Goal: Information Seeking & Learning: Learn about a topic

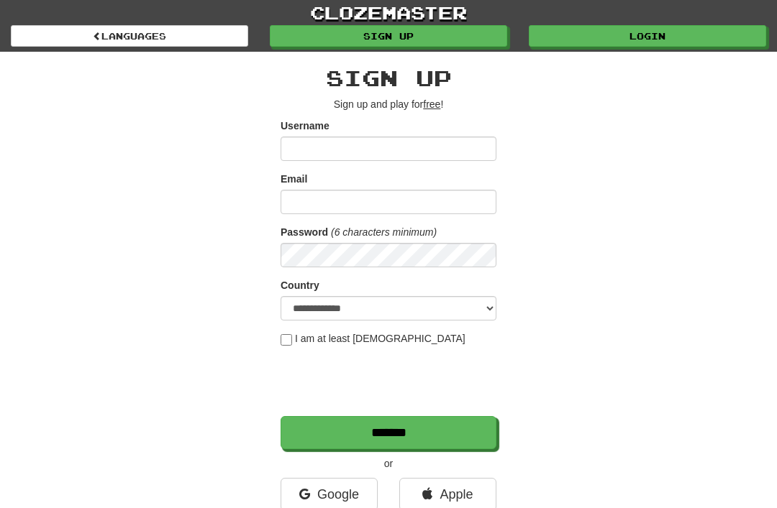
click at [652, 37] on link "Login" at bounding box center [647, 36] width 237 height 22
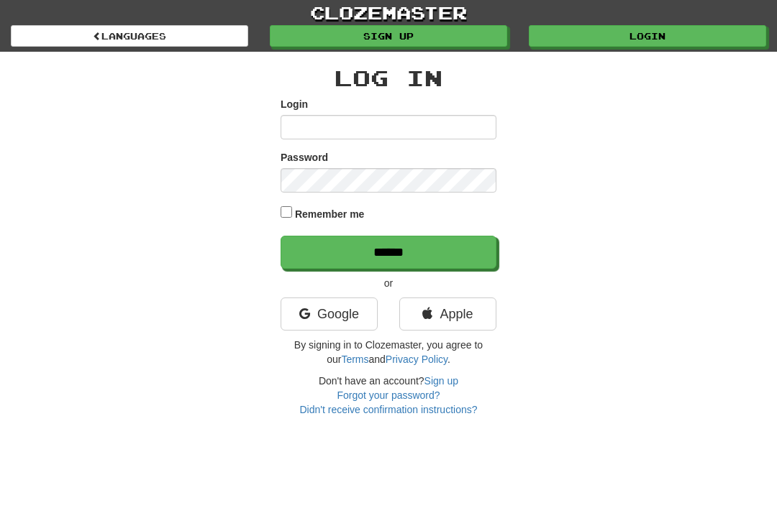
click at [690, 34] on link "Login" at bounding box center [647, 36] width 237 height 22
click at [634, 37] on link "Login" at bounding box center [647, 36] width 237 height 22
click at [326, 255] on input "******" at bounding box center [388, 252] width 216 height 33
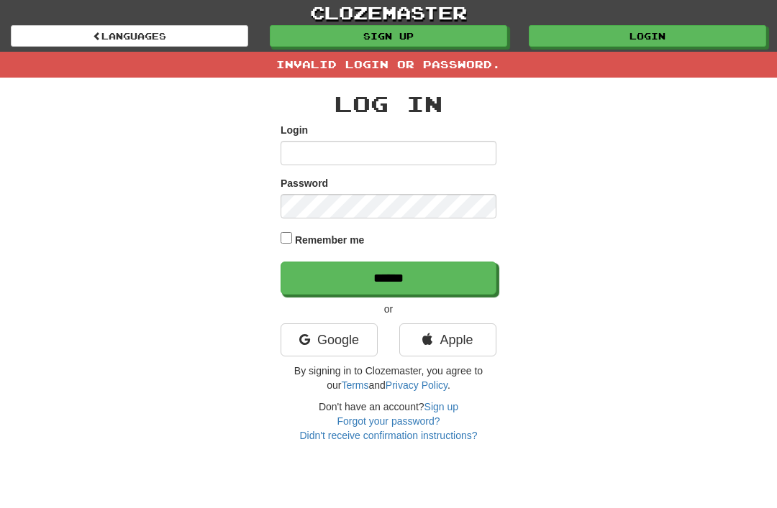
click at [375, 276] on input "******" at bounding box center [388, 278] width 216 height 33
click at [682, 39] on link "Login" at bounding box center [647, 36] width 237 height 22
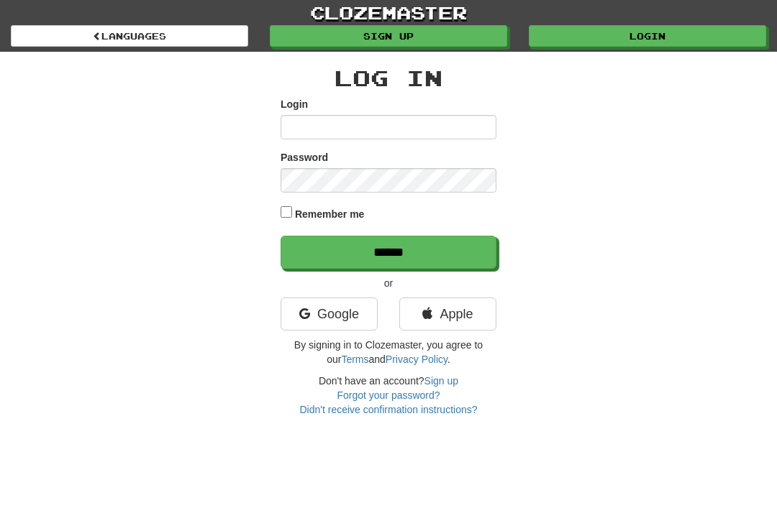
click at [303, 126] on input "Login" at bounding box center [388, 127] width 216 height 24
type input "**********"
click at [388, 251] on input "******" at bounding box center [388, 252] width 216 height 33
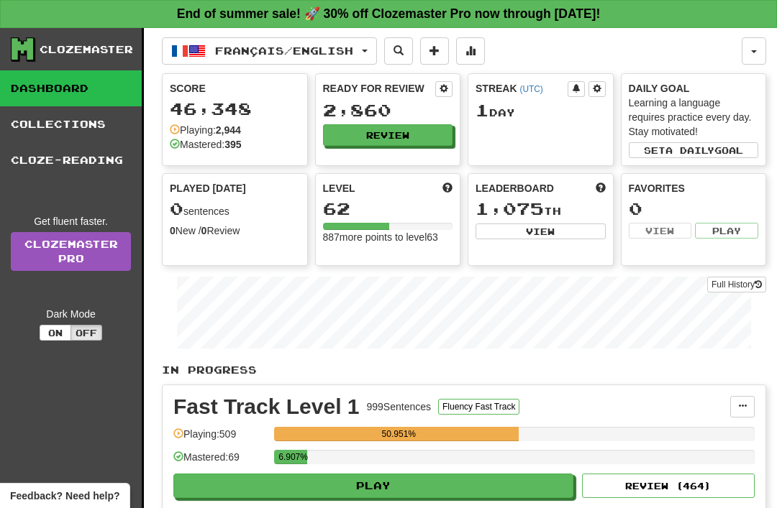
click at [370, 50] on button "Français / English" at bounding box center [269, 50] width 215 height 27
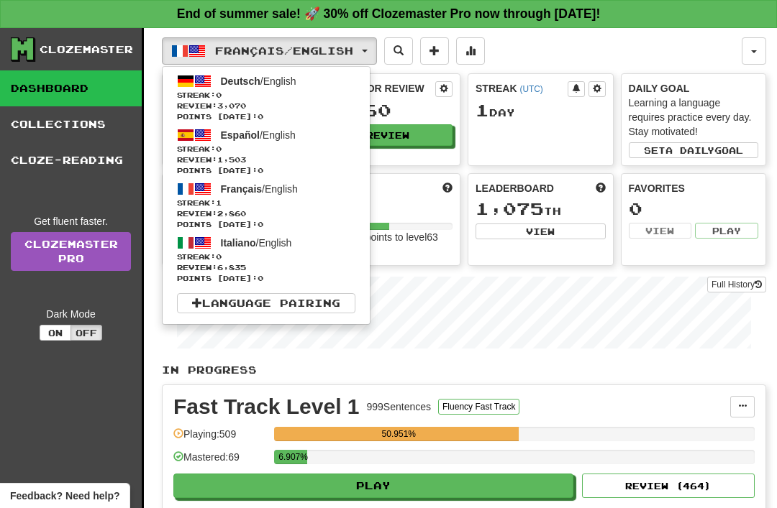
click at [238, 255] on span "Streak: 0" at bounding box center [266, 257] width 178 height 11
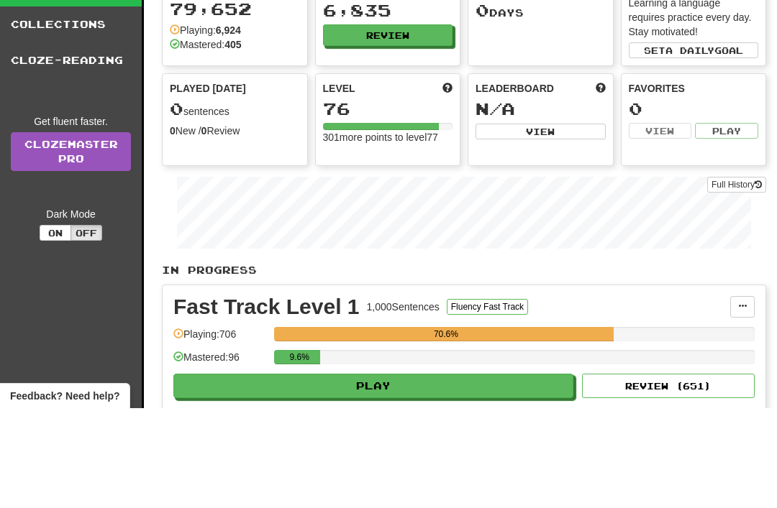
scroll to position [241, 0]
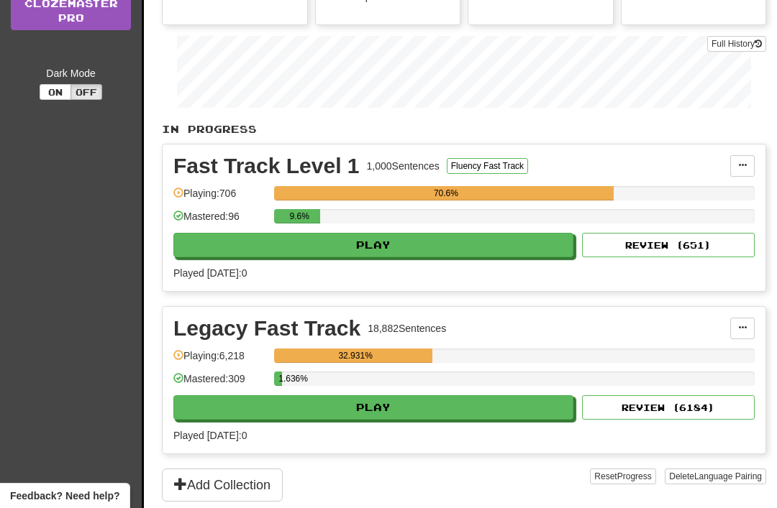
click at [221, 248] on button "Play" at bounding box center [373, 245] width 400 height 24
select select "**"
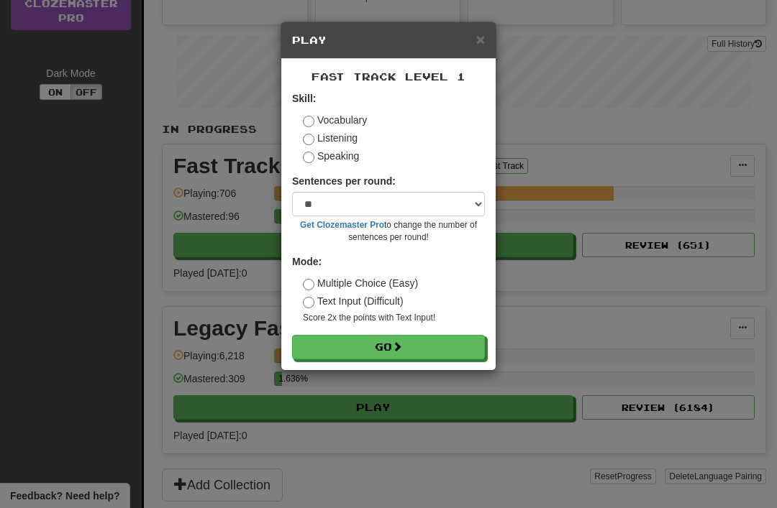
click at [324, 348] on button "Go" at bounding box center [388, 347] width 193 height 24
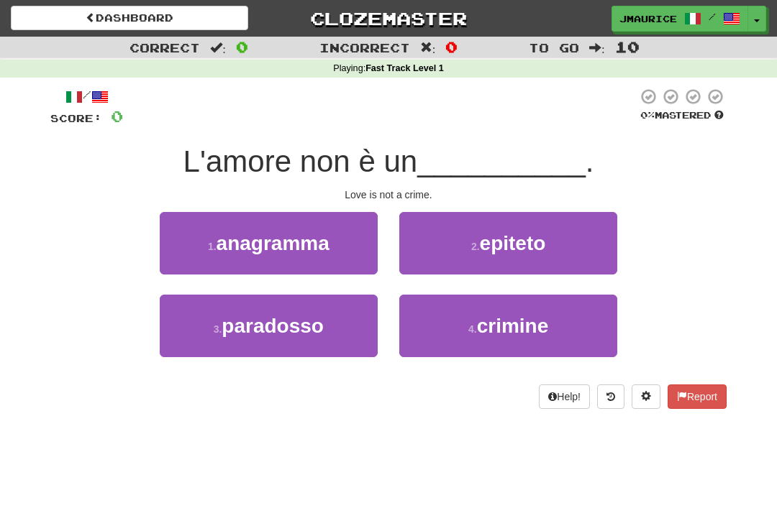
click at [582, 325] on button "4 . crimine" at bounding box center [508, 326] width 218 height 63
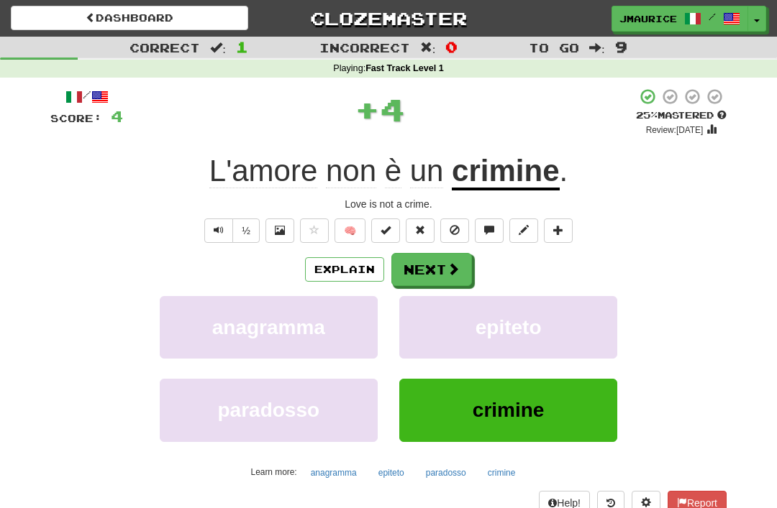
click at [442, 272] on button "Next" at bounding box center [431, 269] width 81 height 33
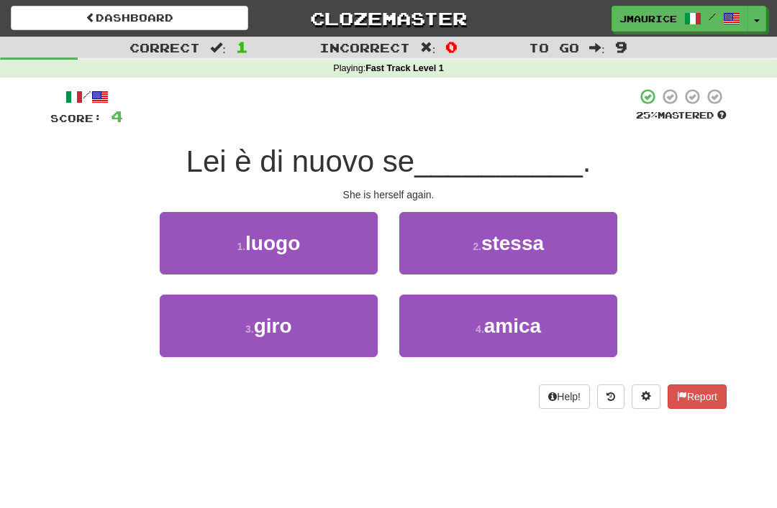
click at [588, 230] on button "2 . stessa" at bounding box center [508, 243] width 218 height 63
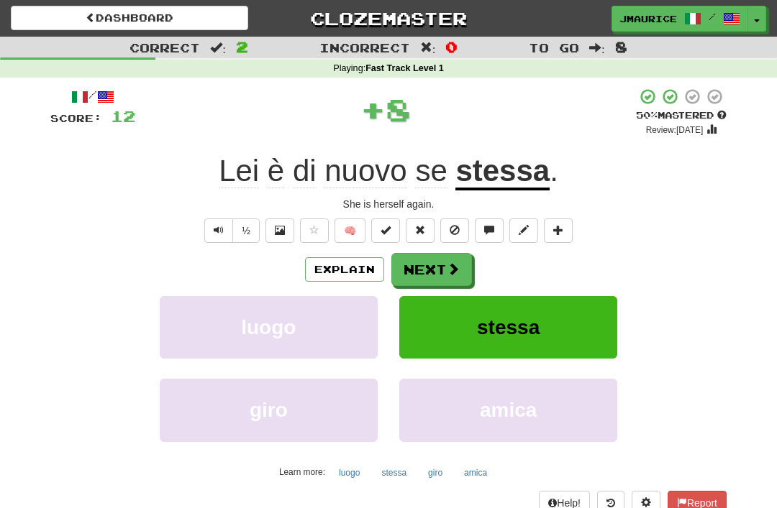
click at [447, 270] on span at bounding box center [453, 268] width 13 height 13
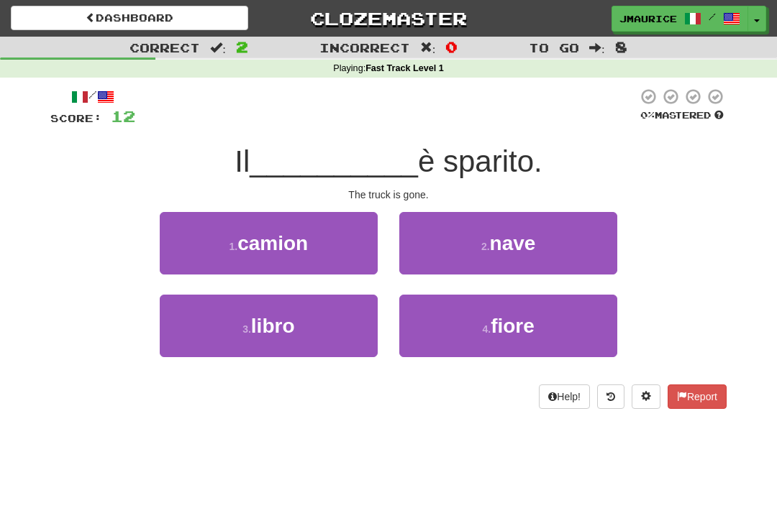
click at [203, 267] on button "1 . camion" at bounding box center [269, 243] width 218 height 63
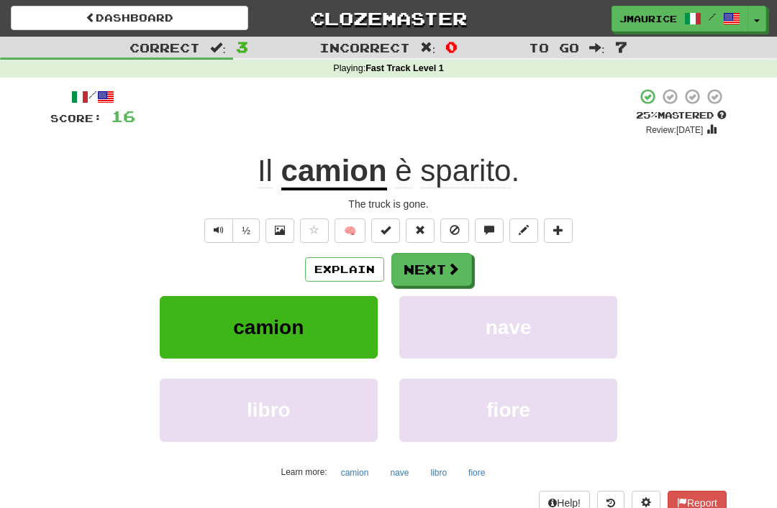
click at [454, 272] on span at bounding box center [453, 268] width 13 height 13
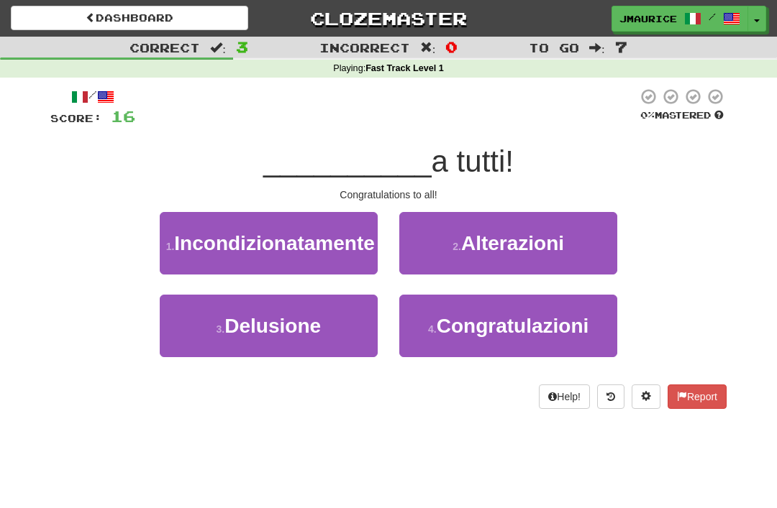
click at [548, 337] on span "Congratulazioni" at bounding box center [512, 326] width 152 height 22
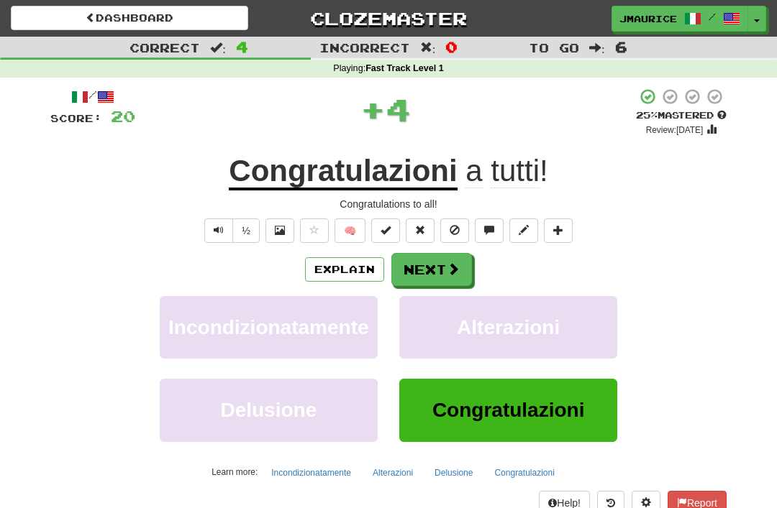
click at [449, 278] on button "Next" at bounding box center [431, 269] width 81 height 33
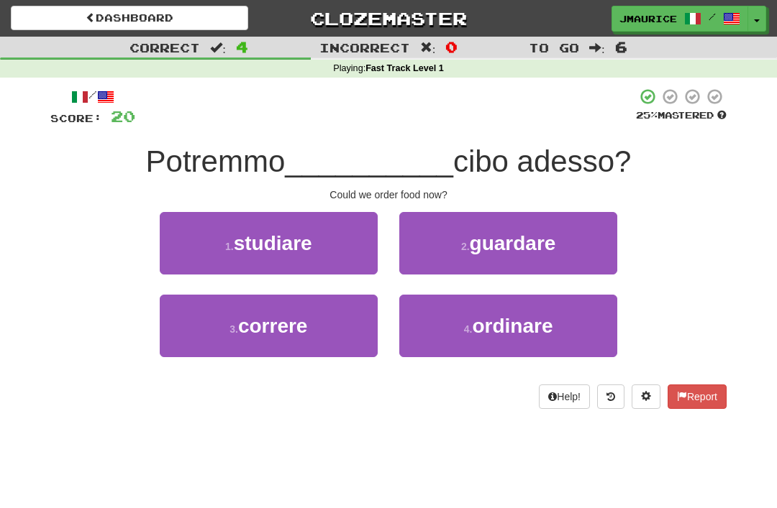
click at [534, 340] on button "4 . ordinare" at bounding box center [508, 326] width 218 height 63
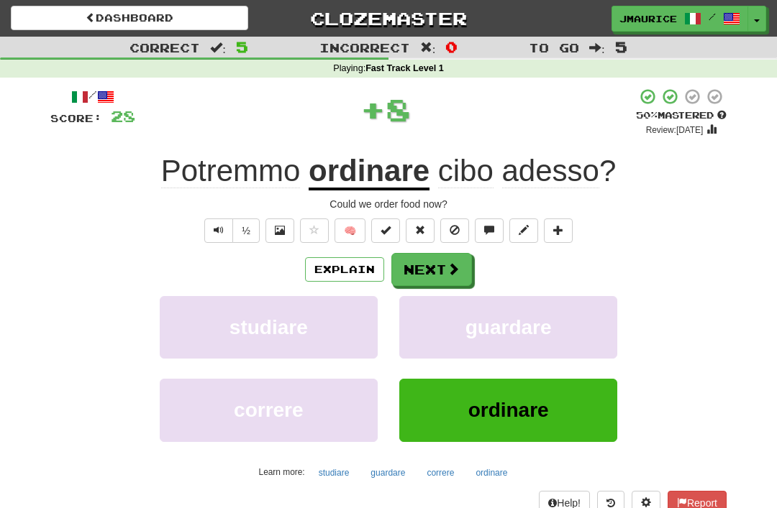
click at [447, 270] on span at bounding box center [453, 268] width 13 height 13
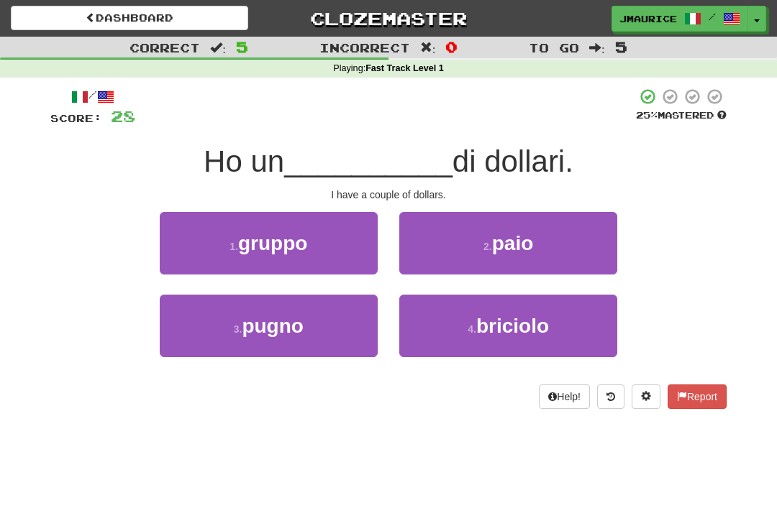
click at [558, 240] on button "2 . paio" at bounding box center [508, 243] width 218 height 63
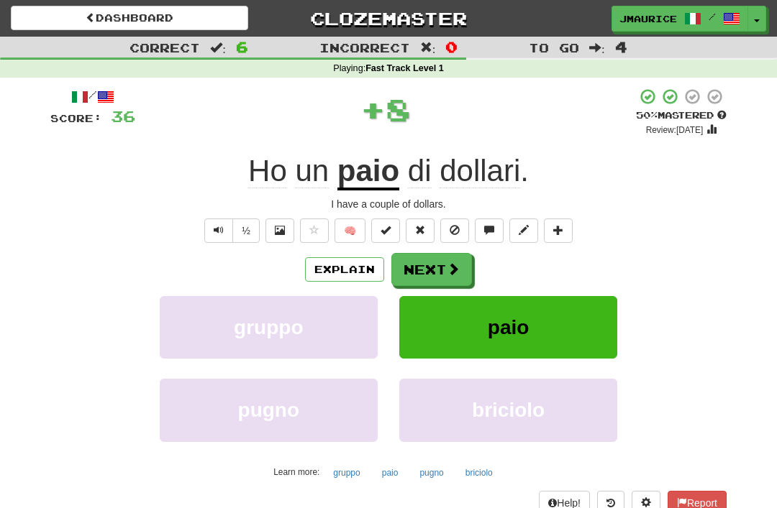
click at [448, 275] on span at bounding box center [453, 268] width 13 height 13
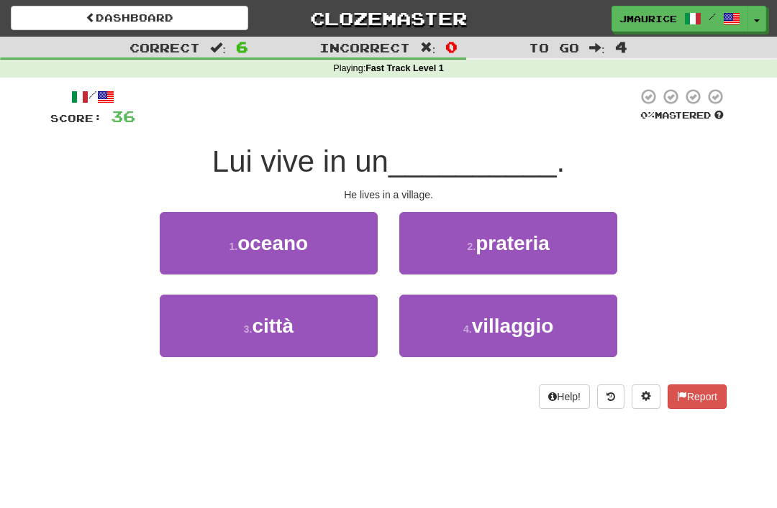
click at [540, 335] on span "villaggio" at bounding box center [513, 326] width 82 height 22
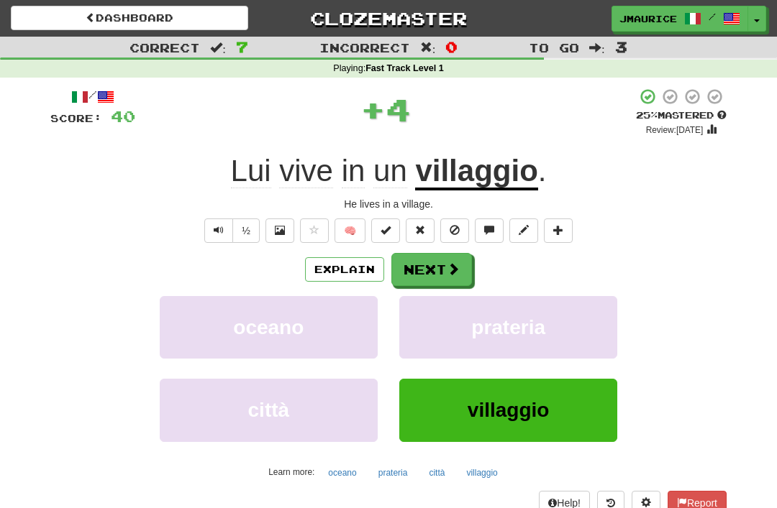
click at [450, 278] on button "Next" at bounding box center [431, 269] width 81 height 33
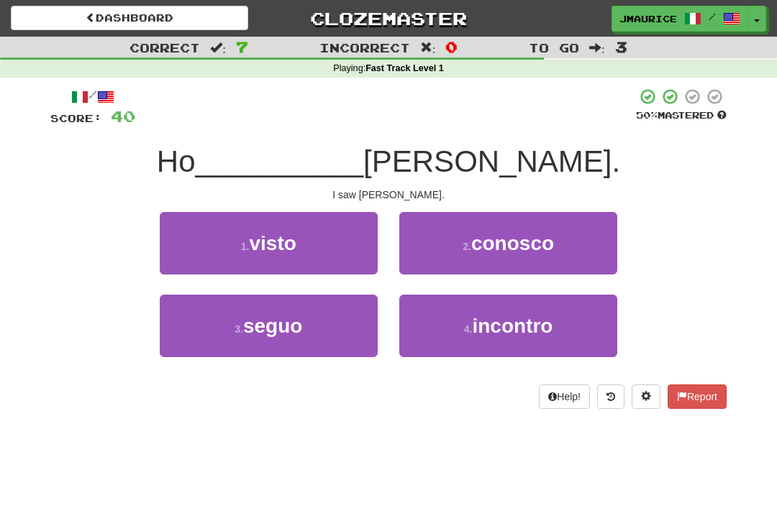
click at [197, 242] on button "1 . visto" at bounding box center [269, 243] width 218 height 63
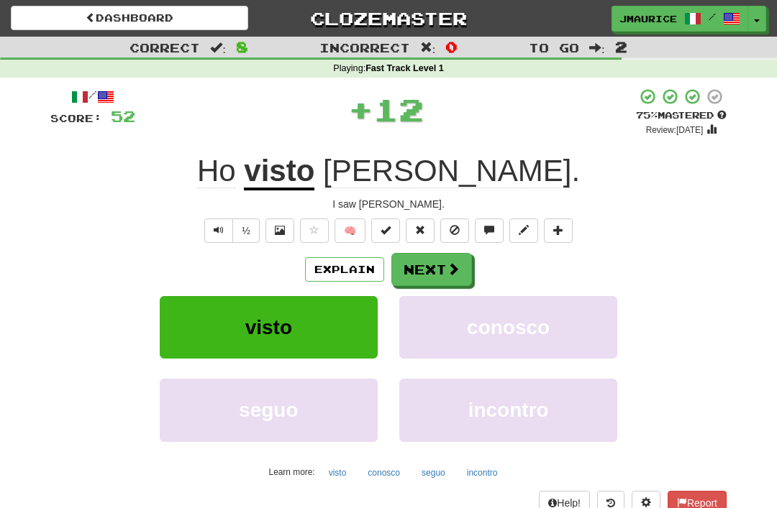
click at [447, 267] on span at bounding box center [453, 268] width 13 height 13
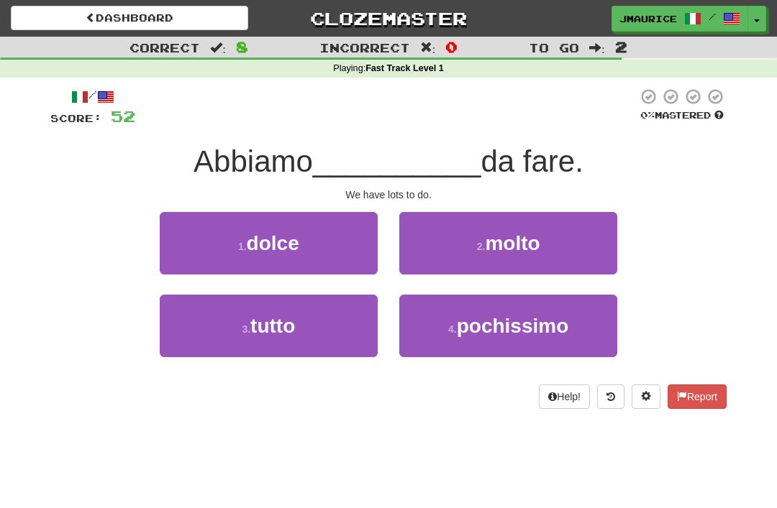
click at [574, 232] on button "2 . molto" at bounding box center [508, 243] width 218 height 63
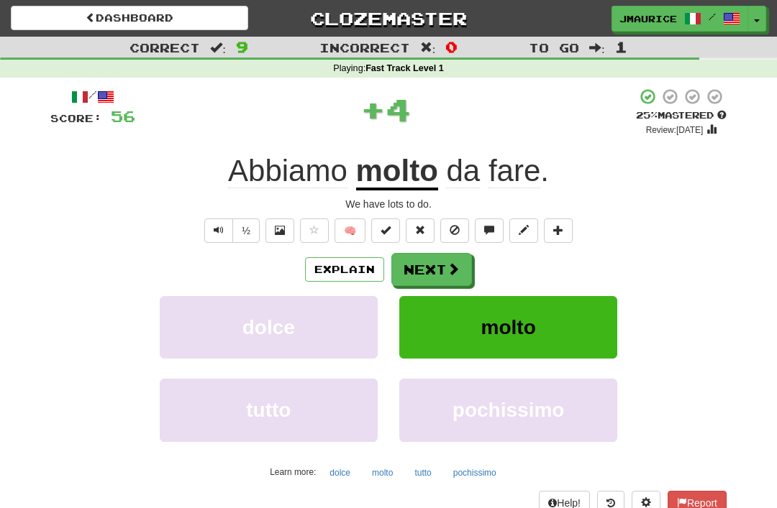
click at [447, 272] on span at bounding box center [453, 268] width 13 height 13
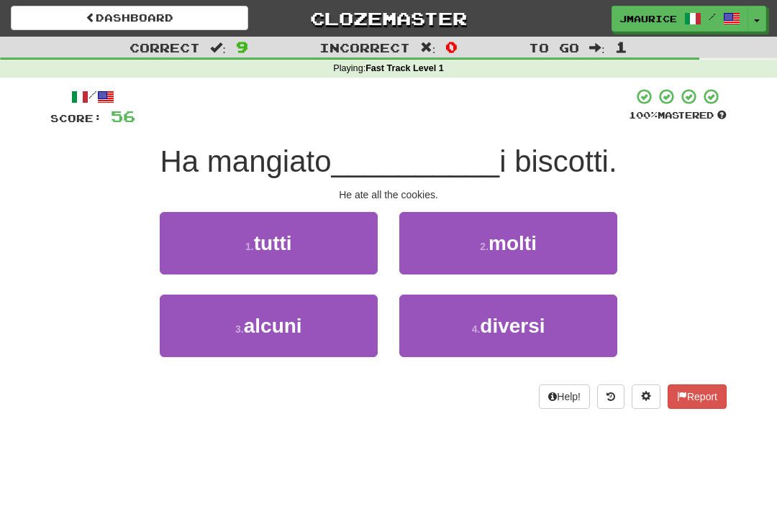
click at [198, 256] on button "1 . tutti" at bounding box center [269, 243] width 218 height 63
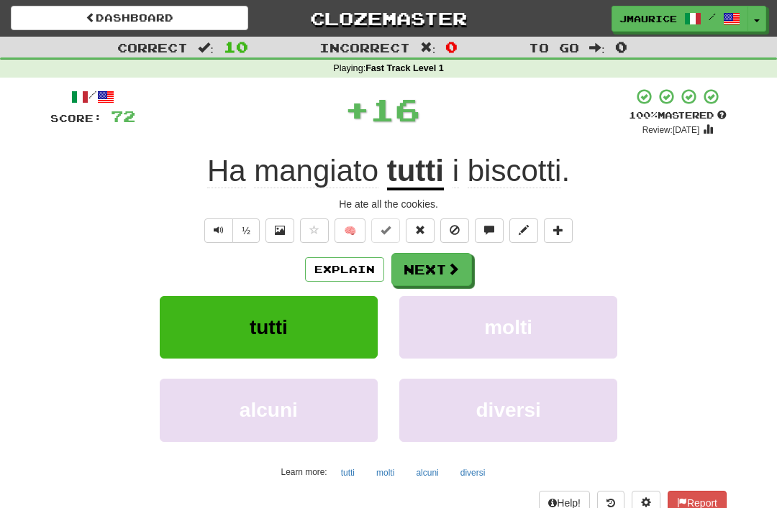
click at [453, 266] on span at bounding box center [453, 268] width 13 height 13
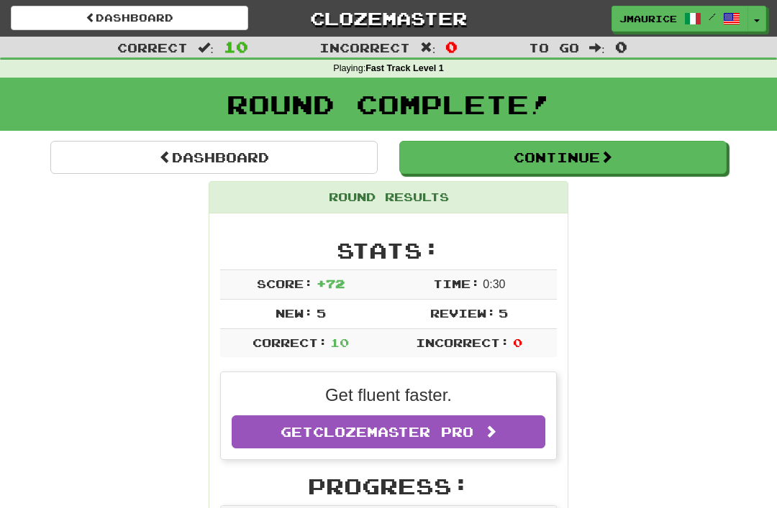
click at [91, 150] on link "Dashboard" at bounding box center [213, 157] width 327 height 33
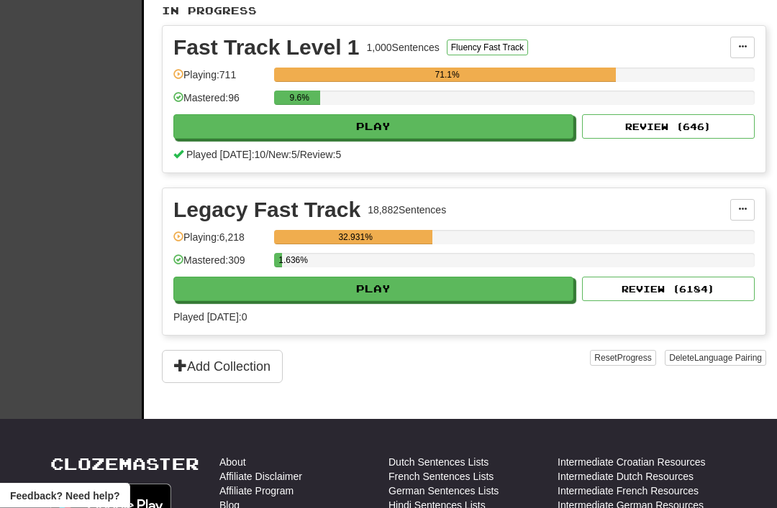
scroll to position [362, 0]
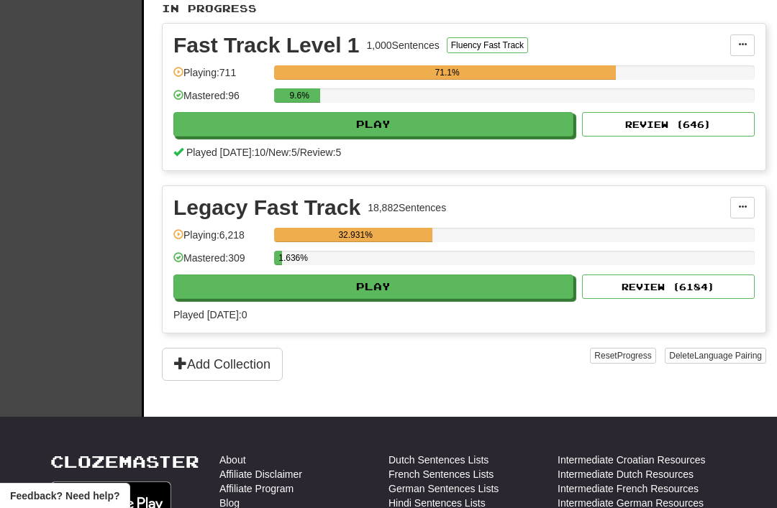
click at [218, 288] on button "Play" at bounding box center [373, 287] width 400 height 24
select select "**"
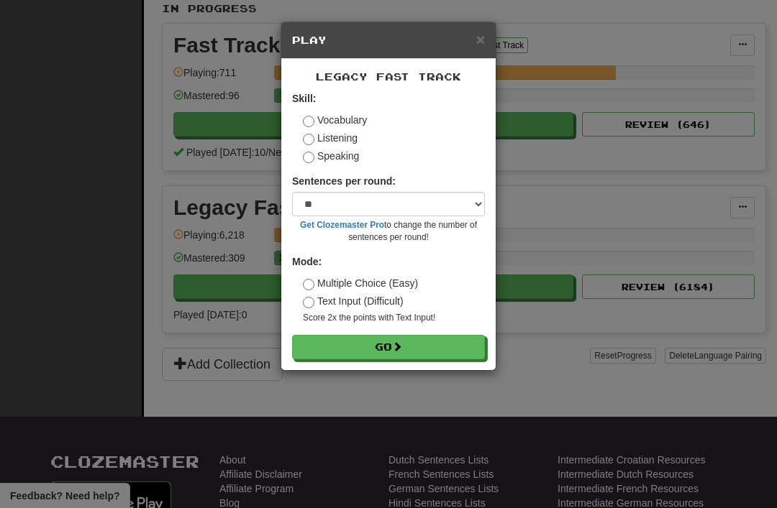
click at [457, 341] on button "Go" at bounding box center [388, 347] width 193 height 24
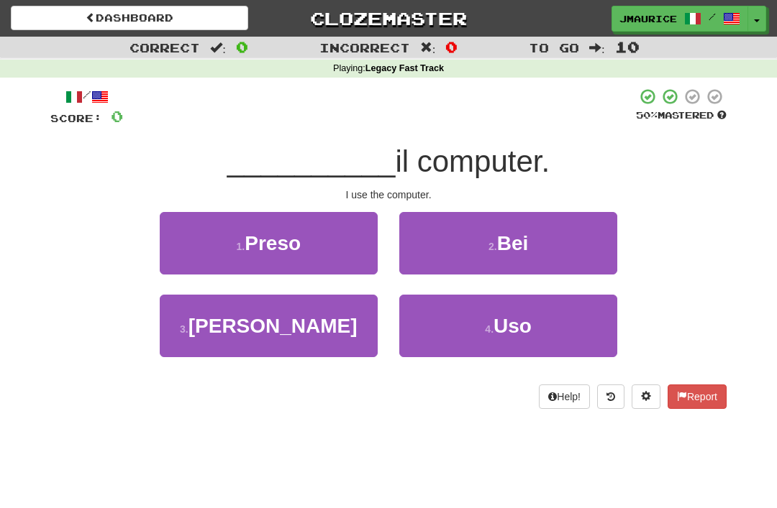
click at [533, 339] on button "4 . Uso" at bounding box center [508, 326] width 218 height 63
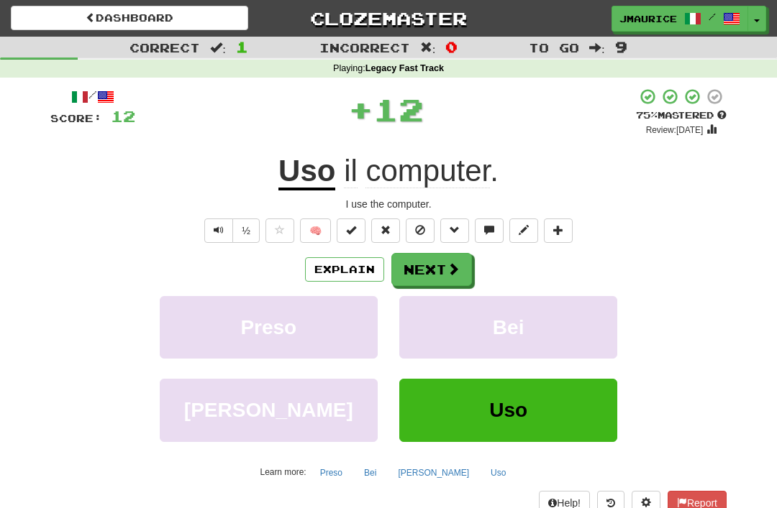
click at [451, 273] on span at bounding box center [453, 268] width 13 height 13
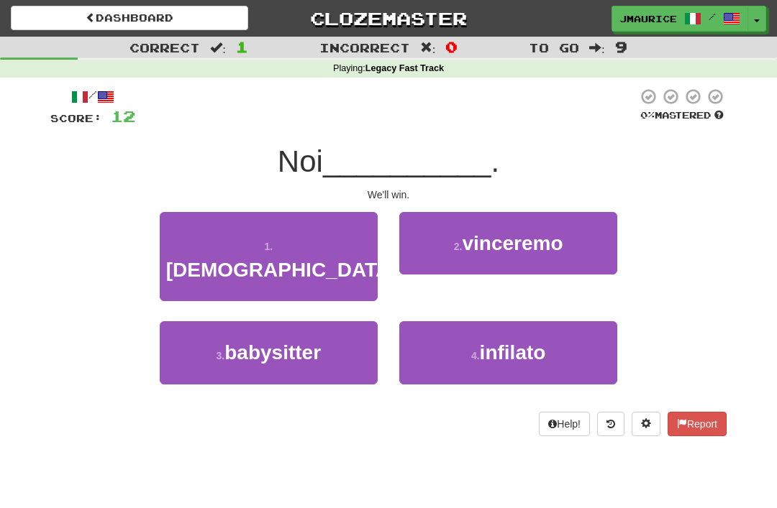
click at [564, 251] on button "2 . vinceremo" at bounding box center [508, 243] width 218 height 63
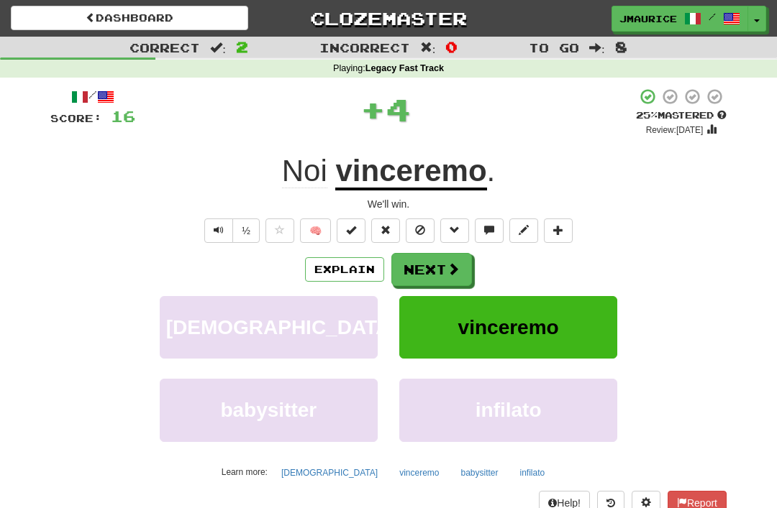
click at [447, 268] on span at bounding box center [453, 268] width 13 height 13
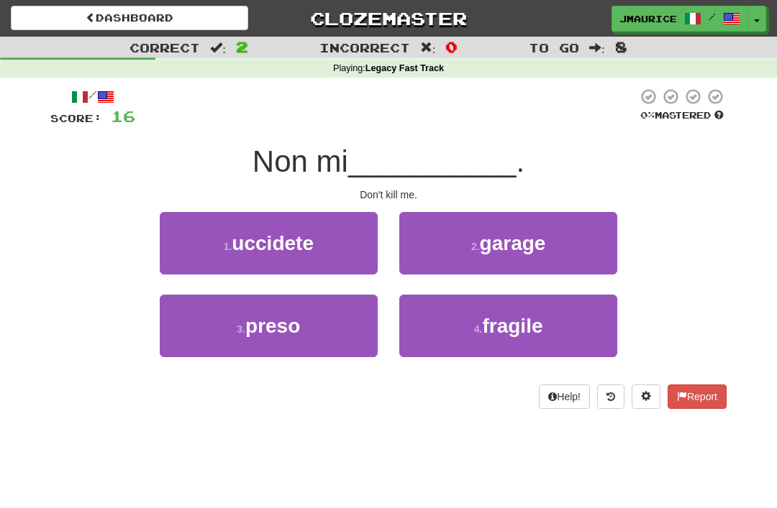
click at [201, 242] on button "1 . uccidete" at bounding box center [269, 243] width 218 height 63
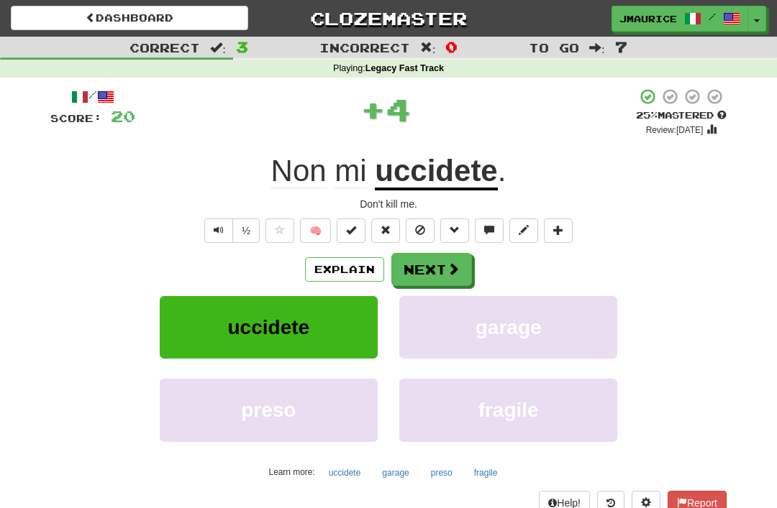
click at [452, 274] on span at bounding box center [453, 268] width 13 height 13
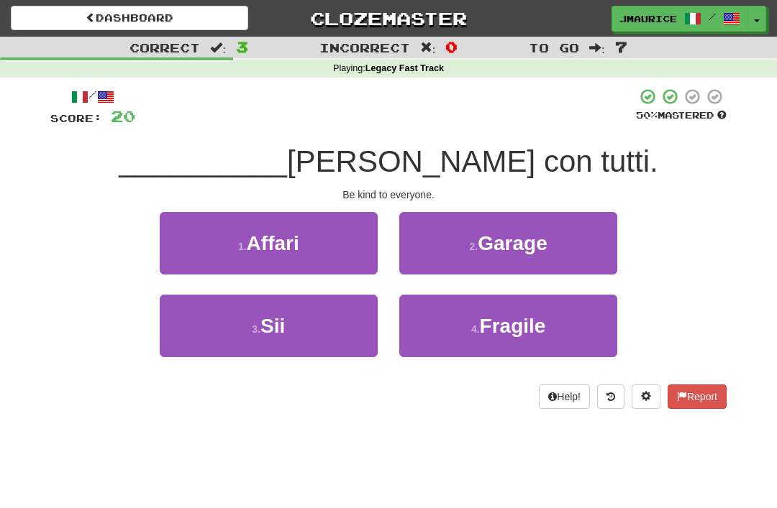
click at [209, 339] on button "3 . Sii" at bounding box center [269, 326] width 218 height 63
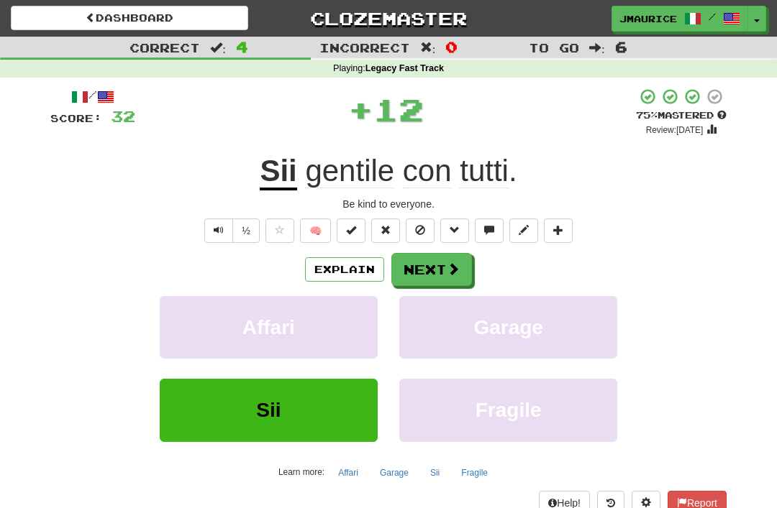
click at [451, 270] on span at bounding box center [453, 268] width 13 height 13
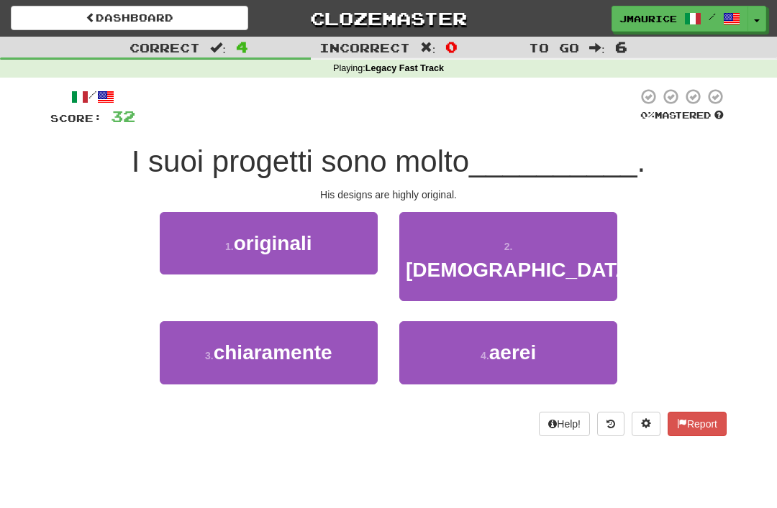
click at [193, 240] on button "1 . originali" at bounding box center [269, 243] width 218 height 63
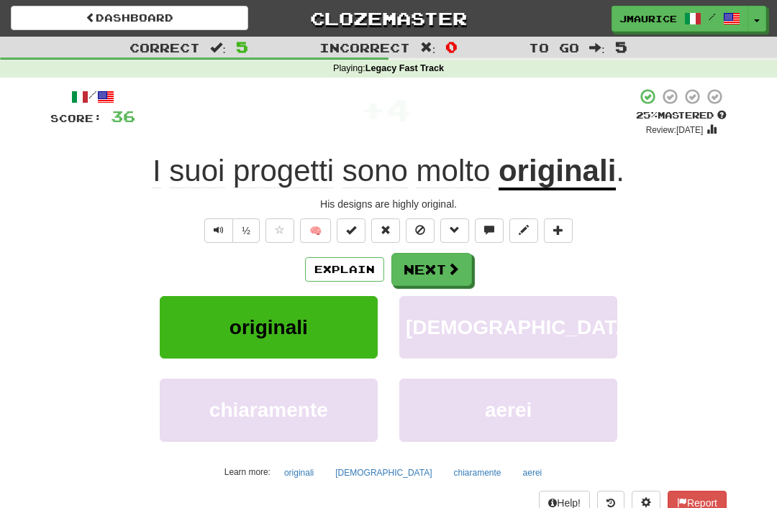
click at [447, 265] on span at bounding box center [453, 268] width 13 height 13
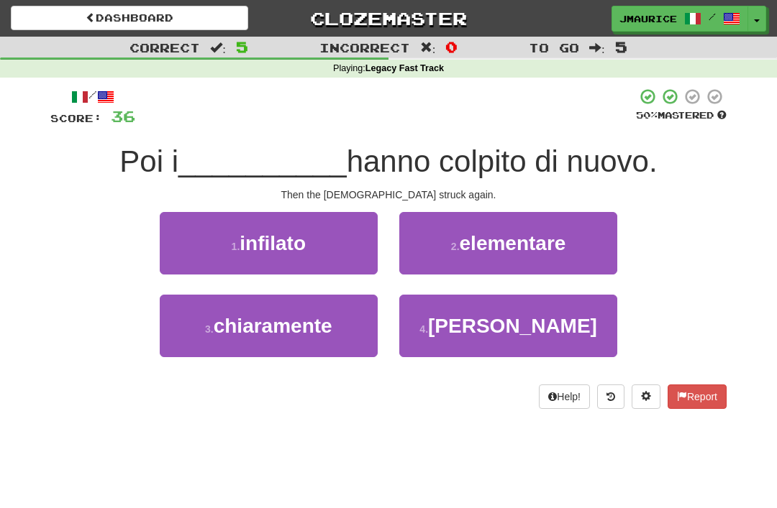
click at [525, 341] on button "4 . tedeschi" at bounding box center [508, 326] width 218 height 63
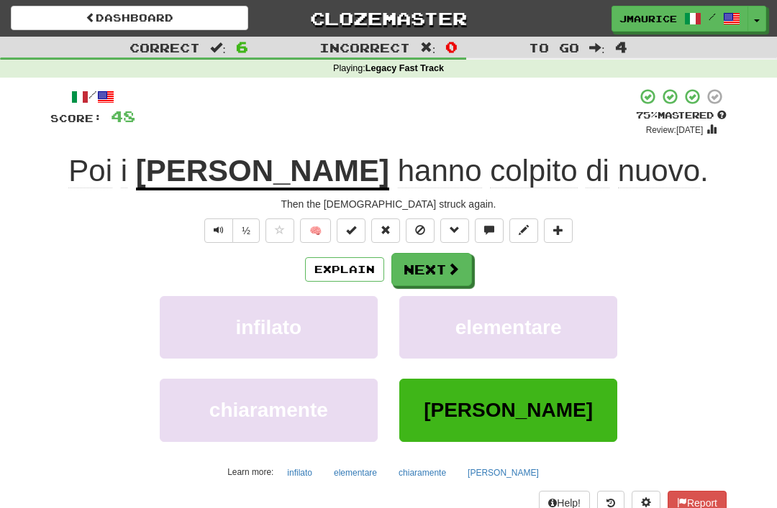
click at [451, 273] on span at bounding box center [453, 268] width 13 height 13
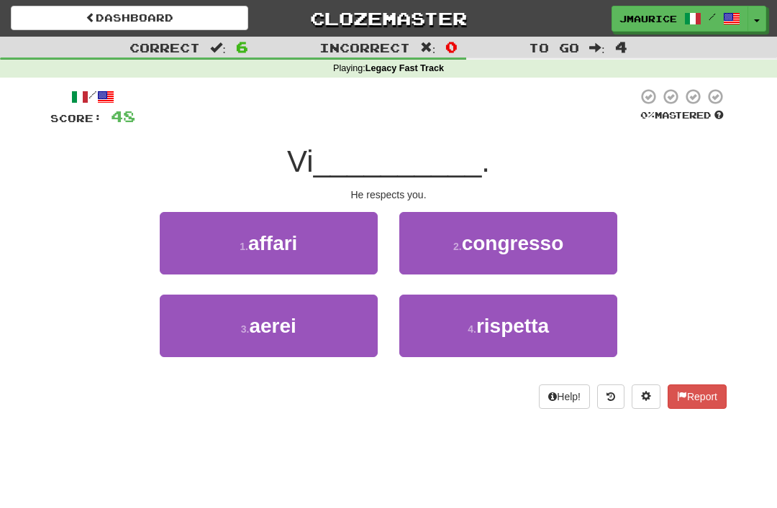
click at [450, 272] on button "2 . congresso" at bounding box center [508, 243] width 218 height 63
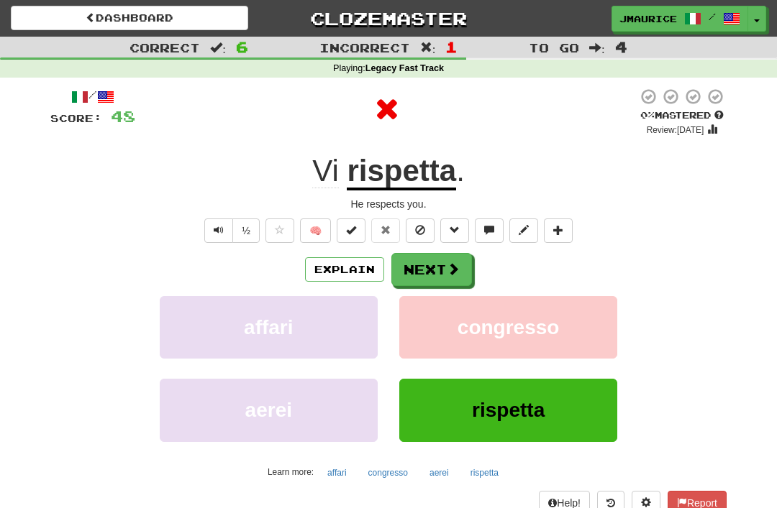
click at [459, 270] on span at bounding box center [453, 268] width 13 height 13
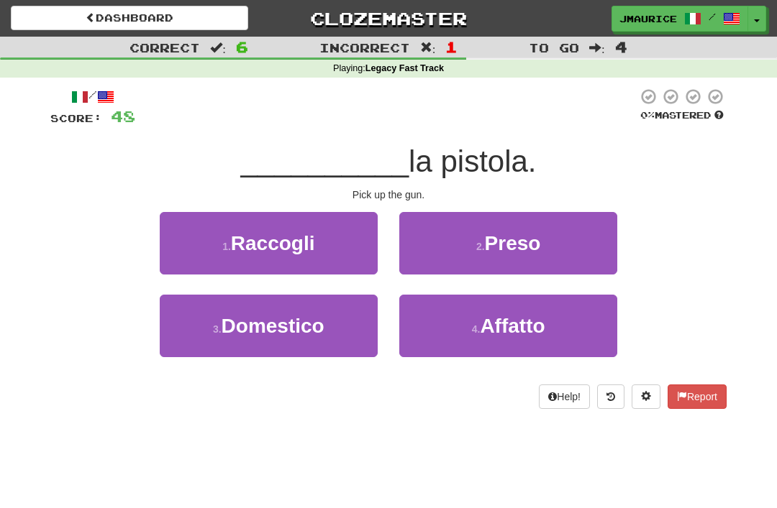
click at [565, 239] on button "2 . Preso" at bounding box center [508, 243] width 218 height 63
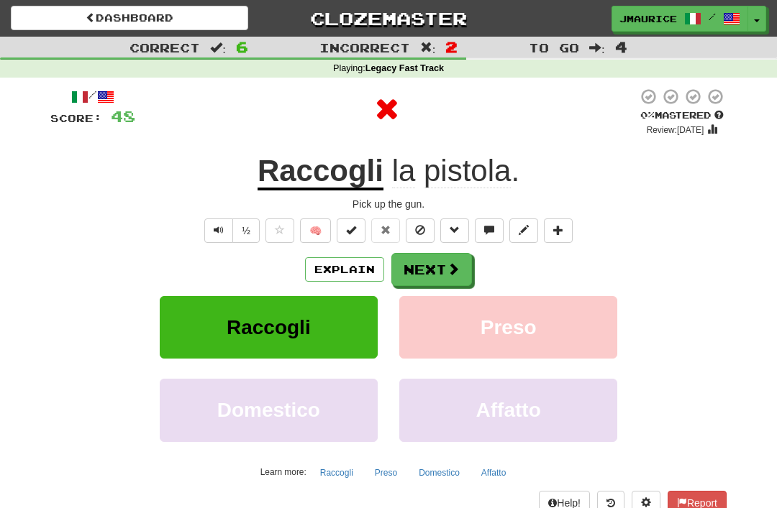
click at [447, 269] on span at bounding box center [453, 268] width 13 height 13
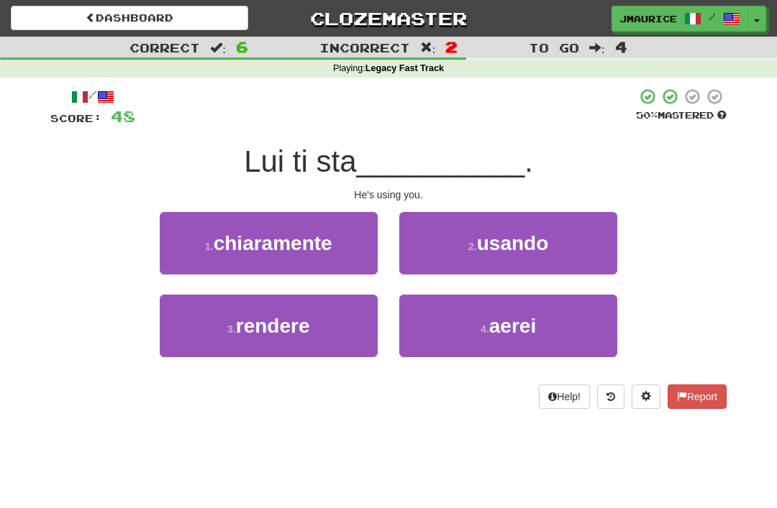
click at [573, 237] on button "2 . usando" at bounding box center [508, 243] width 218 height 63
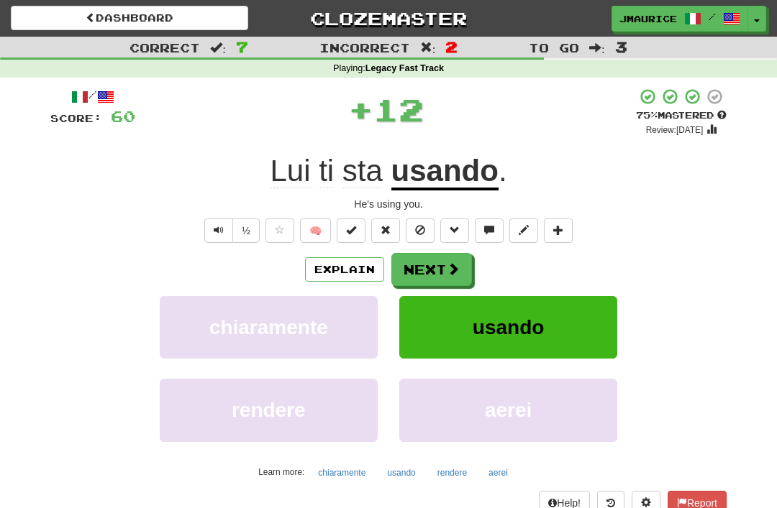
click at [444, 274] on button "Next" at bounding box center [431, 269] width 81 height 33
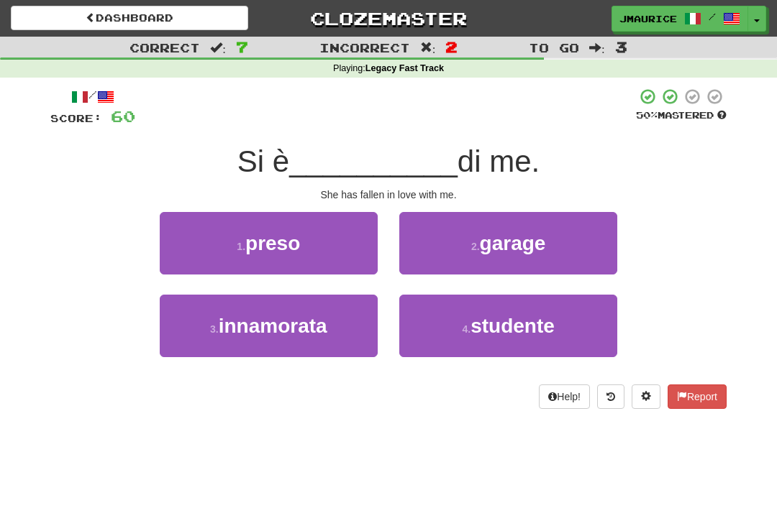
click at [212, 325] on small "3 ." at bounding box center [214, 330] width 9 height 12
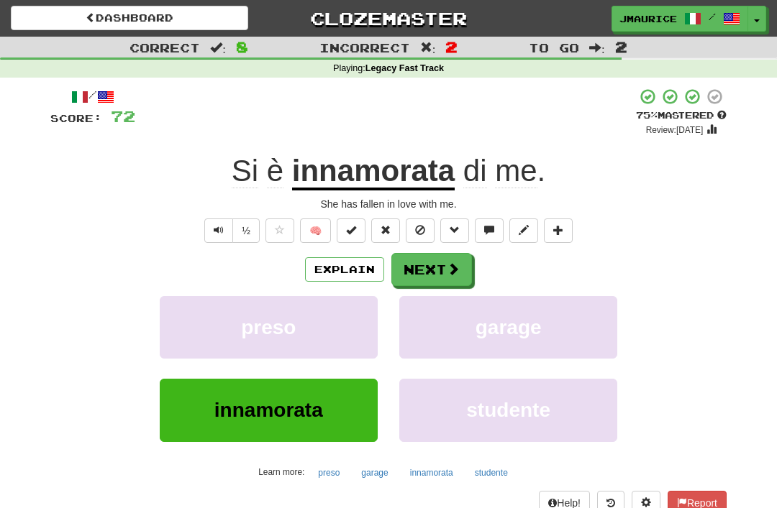
click at [452, 273] on span at bounding box center [453, 268] width 13 height 13
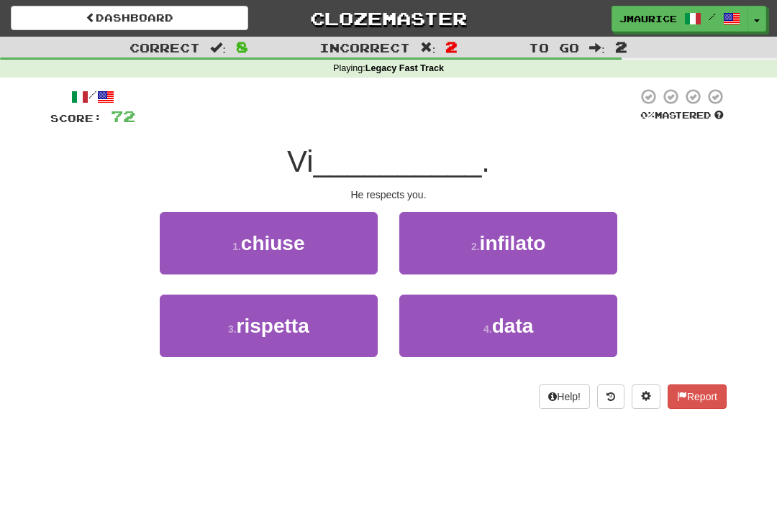
click at [218, 330] on button "3 . rispetta" at bounding box center [269, 326] width 218 height 63
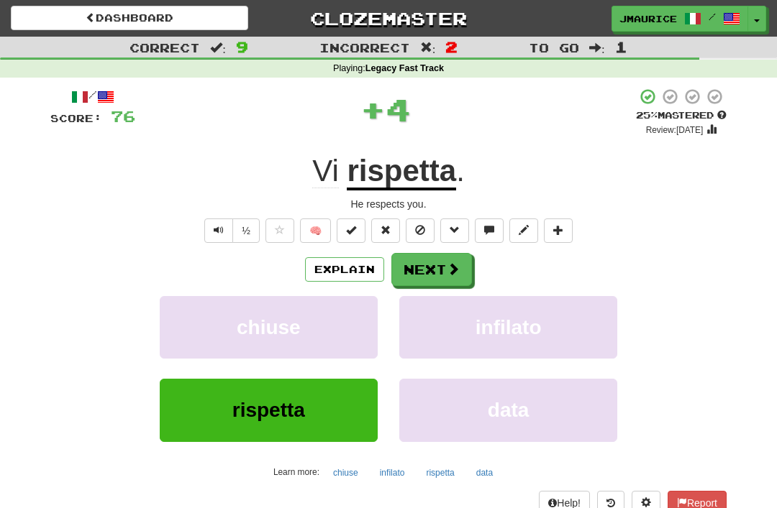
click at [451, 275] on span at bounding box center [453, 268] width 13 height 13
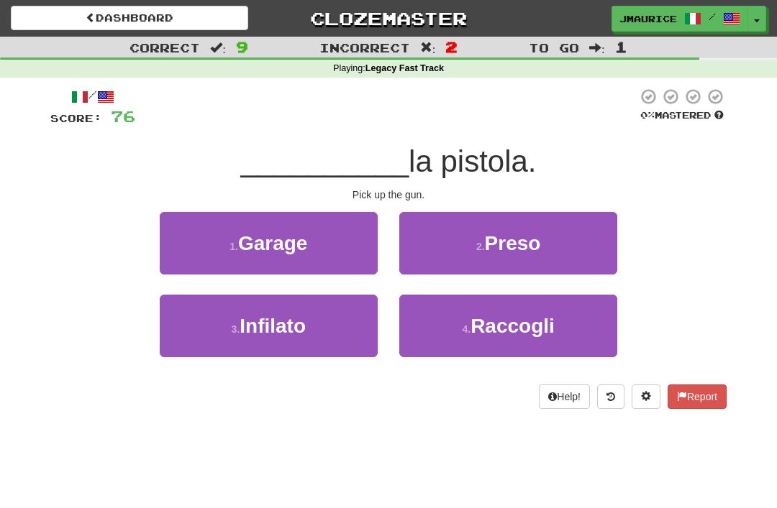
click at [521, 339] on button "4 . Raccogli" at bounding box center [508, 326] width 218 height 63
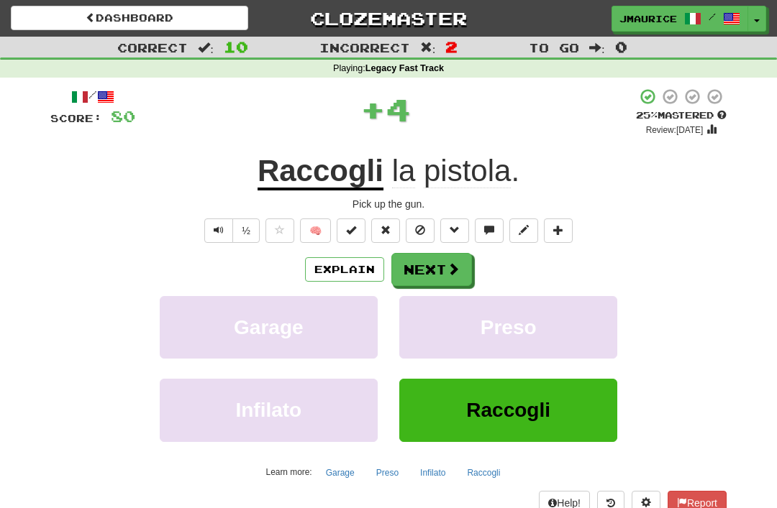
click at [455, 276] on button "Next" at bounding box center [431, 269] width 81 height 33
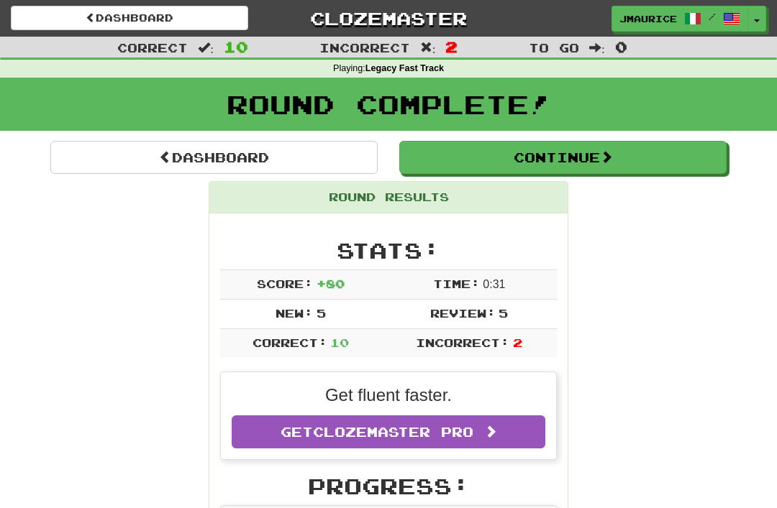
click at [150, 148] on link "Dashboard" at bounding box center [213, 157] width 327 height 33
